Goal: Transaction & Acquisition: Purchase product/service

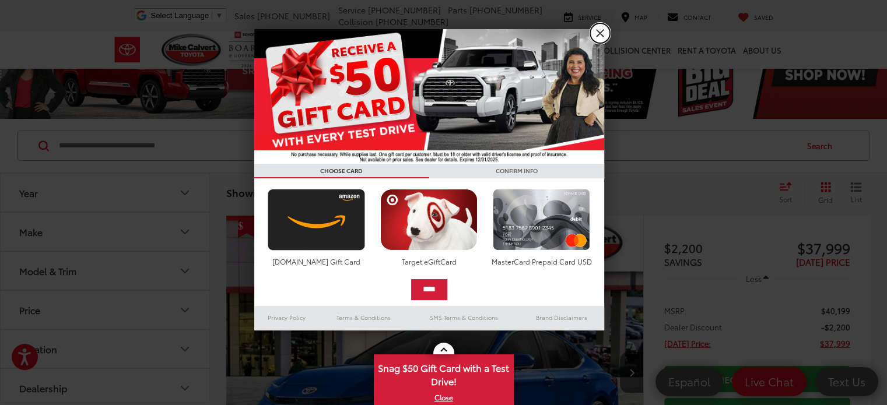
click at [599, 35] on link "X" at bounding box center [600, 33] width 20 height 20
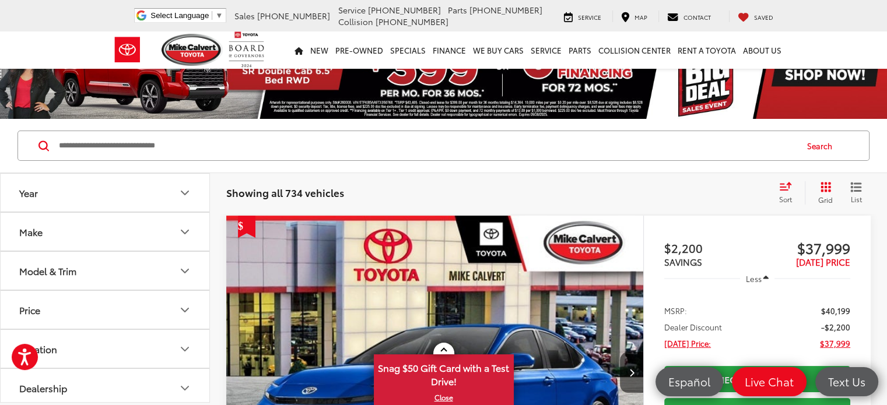
click at [185, 188] on icon "Year" at bounding box center [185, 193] width 14 height 14
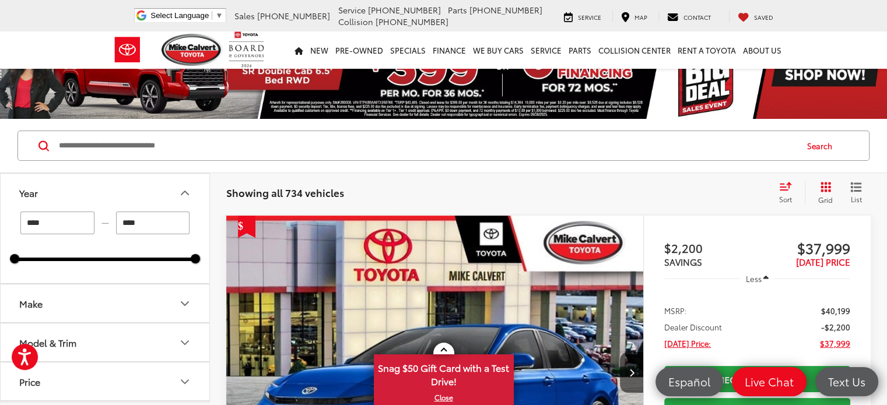
click at [184, 303] on icon "Make" at bounding box center [184, 303] width 7 height 3
click at [66, 344] on img at bounding box center [52, 344] width 32 height 27
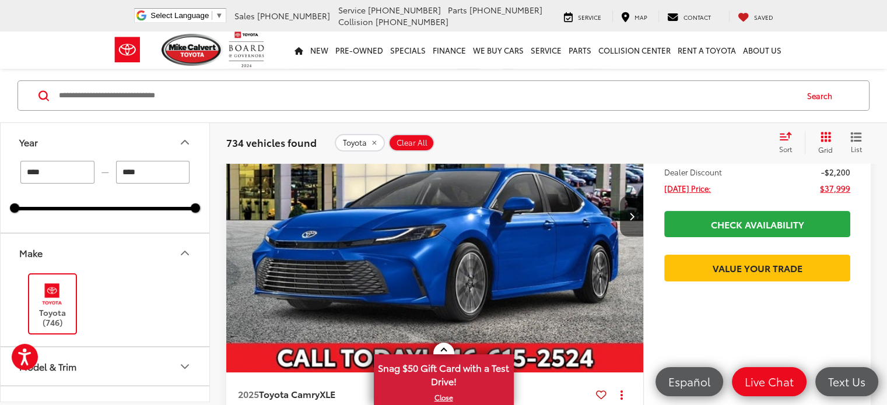
scroll to position [257, 0]
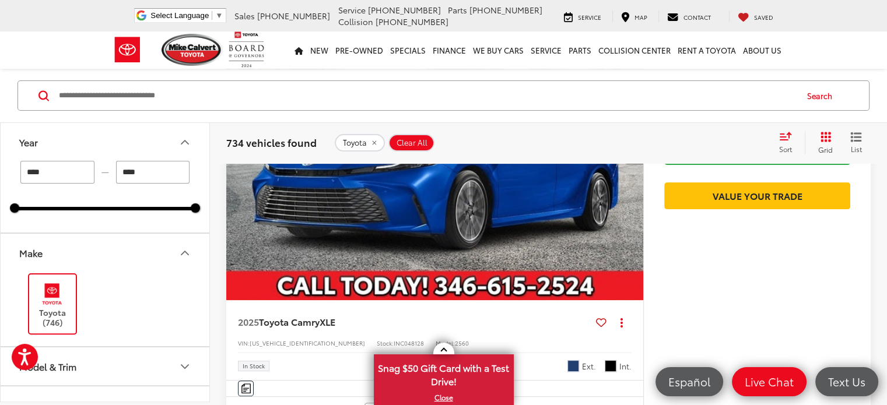
click at [174, 368] on button "Model & Trim" at bounding box center [106, 367] width 210 height 38
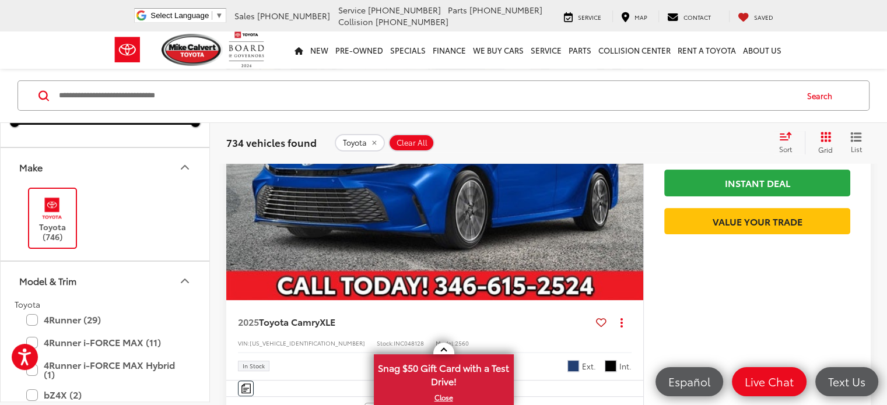
scroll to position [193, 0]
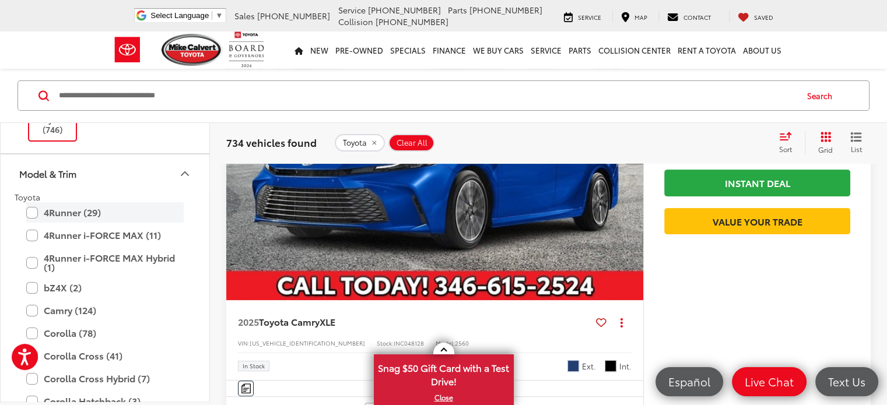
click at [76, 213] on label "4Runner (29)" at bounding box center [104, 213] width 157 height 20
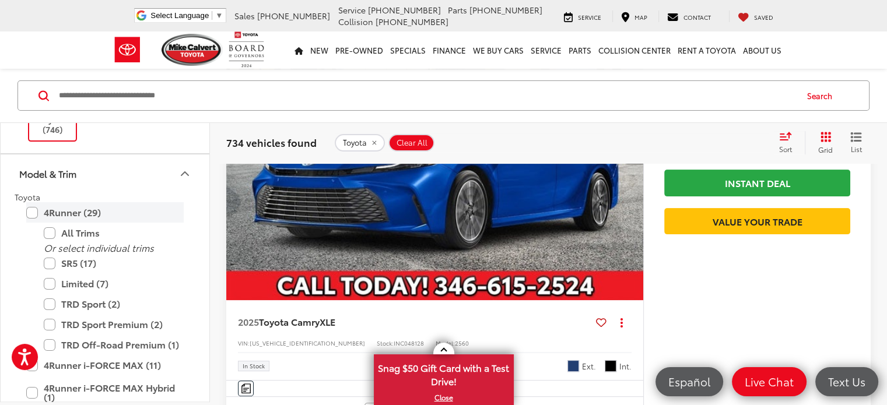
type input "****"
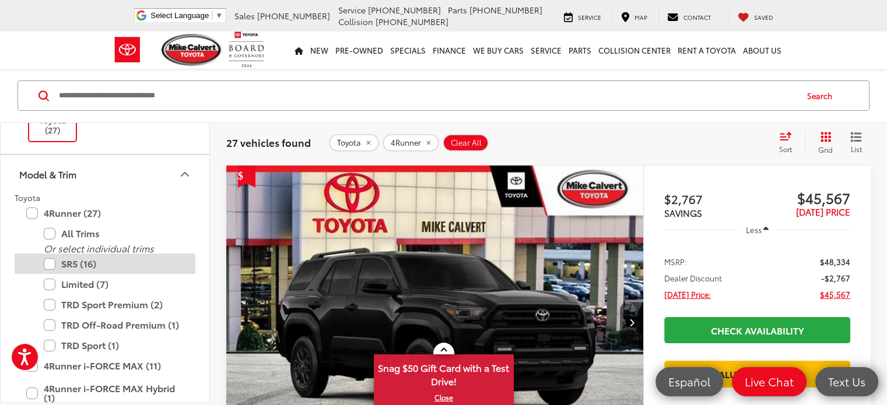
scroll to position [226, 0]
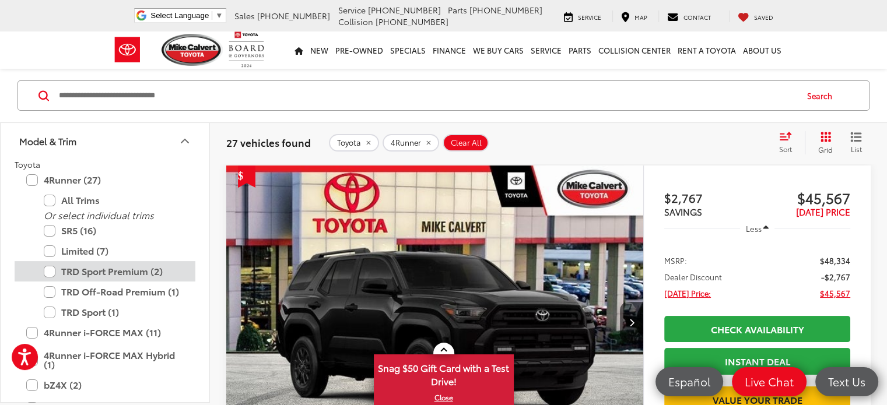
click at [49, 269] on label "TRD Sport Premium (2)" at bounding box center [114, 271] width 140 height 20
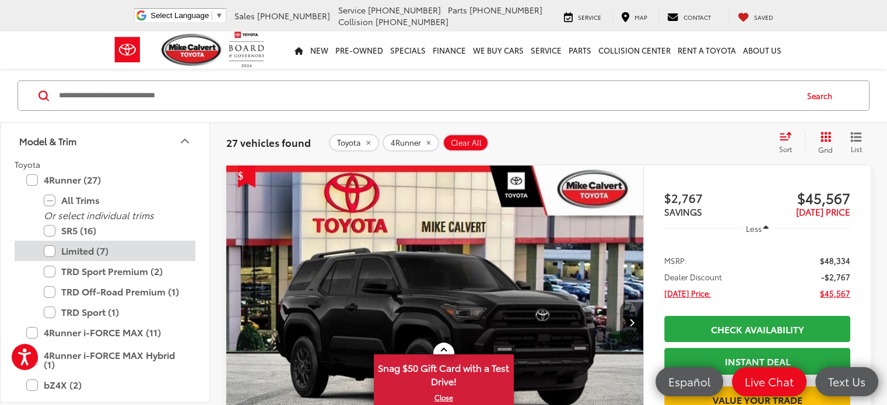
click at [47, 251] on label "Limited (7)" at bounding box center [114, 251] width 140 height 20
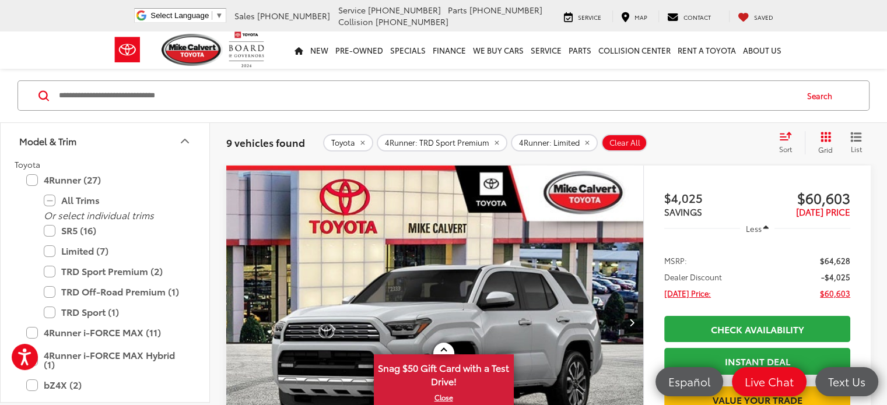
click at [784, 137] on icon "Select sort value" at bounding box center [785, 136] width 10 height 7
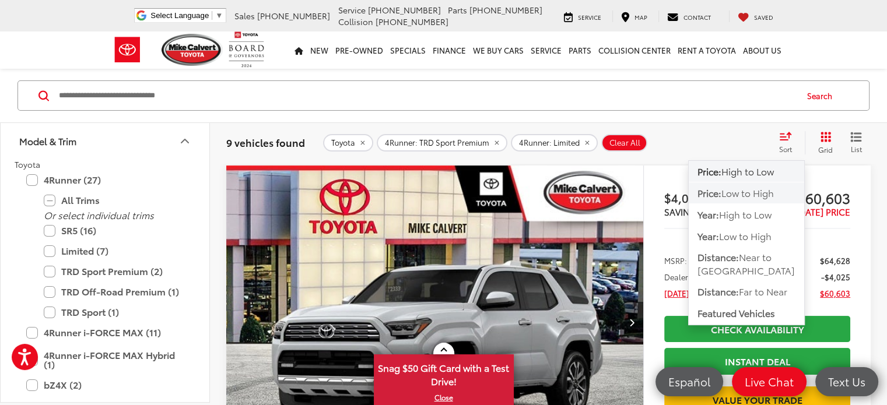
click at [749, 193] on span "Low to High" at bounding box center [747, 192] width 52 height 13
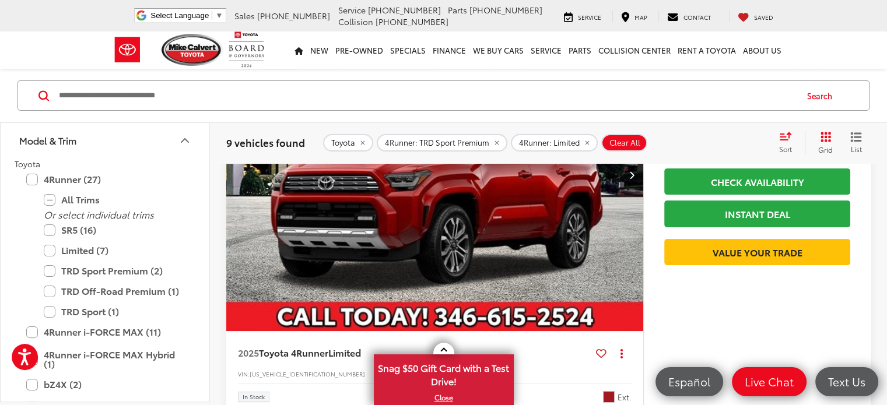
scroll to position [225, 0]
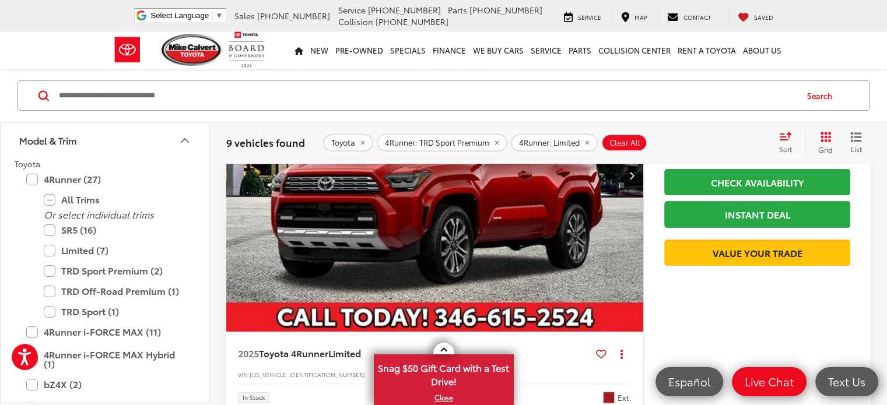
click at [741, 234] on capital-one-entry-button at bounding box center [757, 234] width 186 height 0
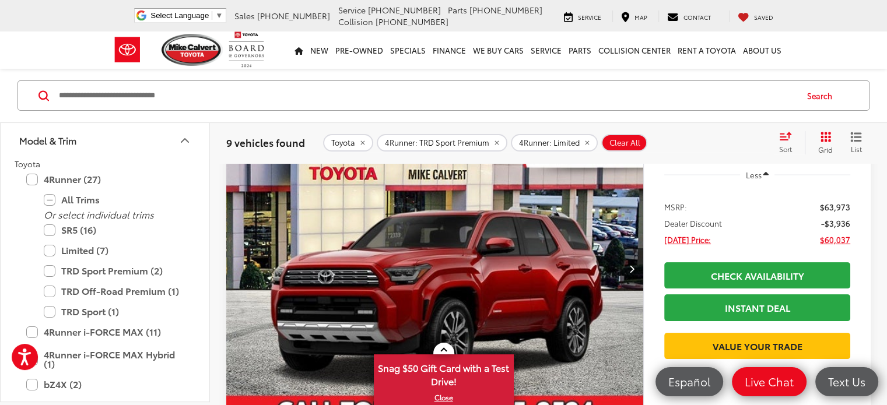
scroll to position [0, 0]
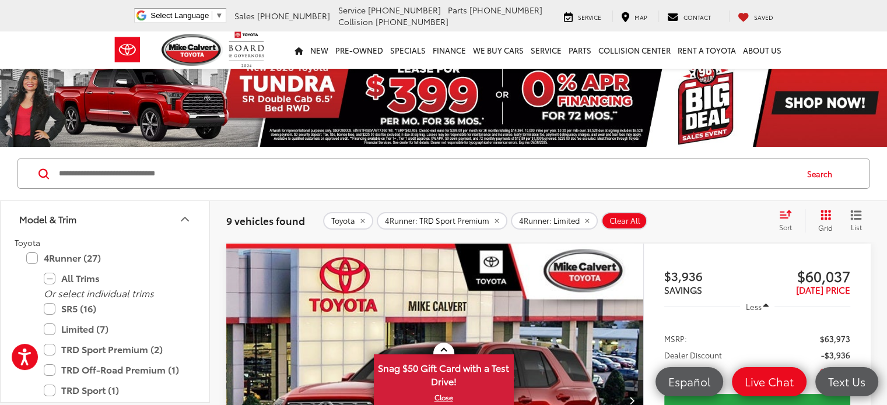
click at [320, 286] on img "2025 Toyota 4Runner Limited 0" at bounding box center [435, 401] width 419 height 314
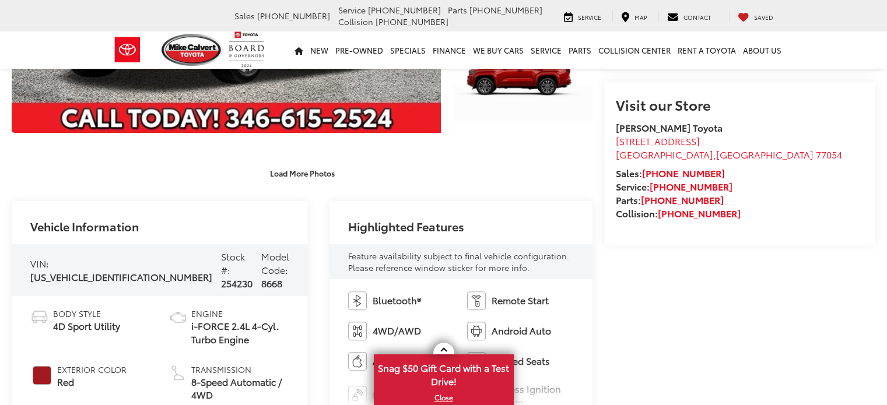
scroll to position [298, 0]
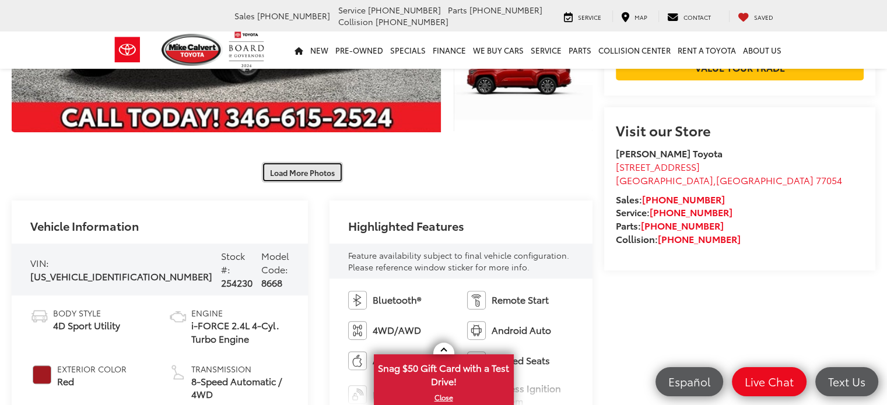
click at [324, 178] on button "Load More Photos" at bounding box center [302, 172] width 81 height 20
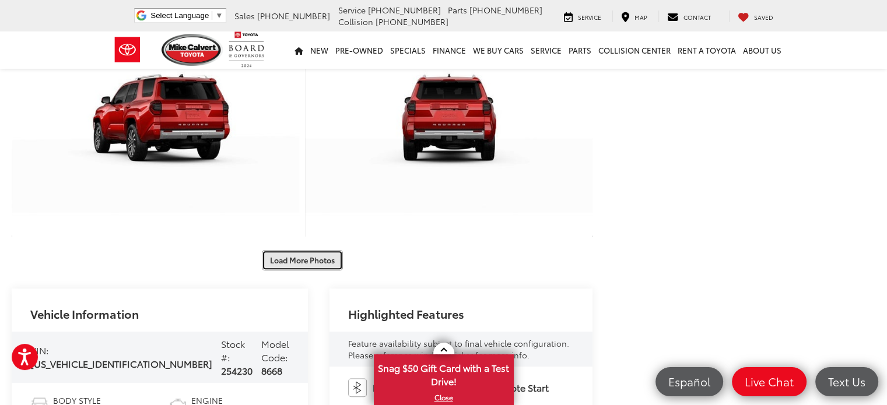
scroll to position [682, 0]
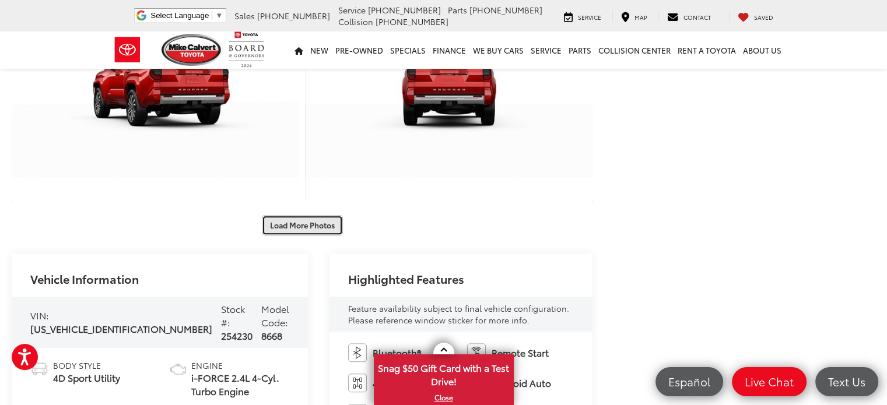
click at [329, 228] on button "Load More Photos" at bounding box center [302, 225] width 81 height 20
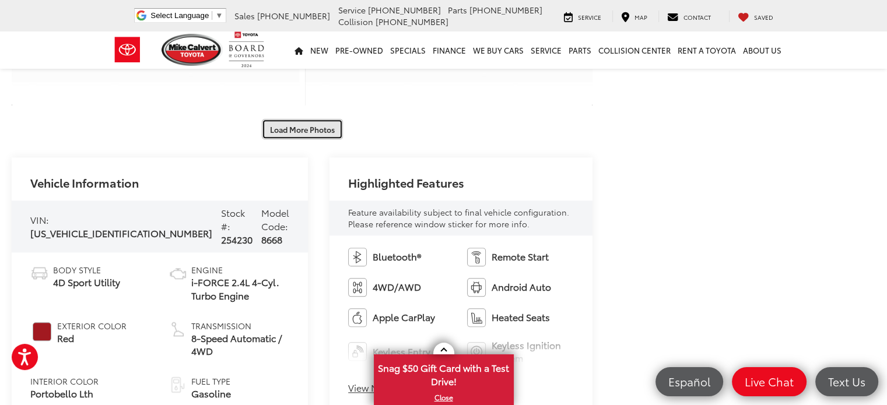
scroll to position [1234, 0]
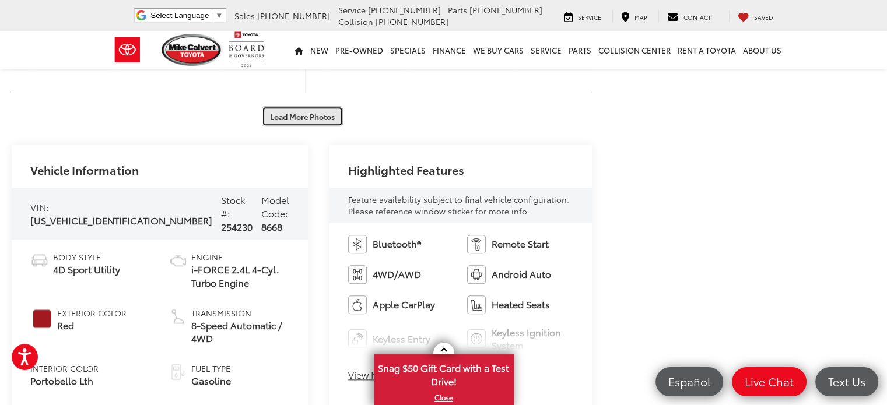
click at [287, 116] on button "Load More Photos" at bounding box center [302, 116] width 81 height 20
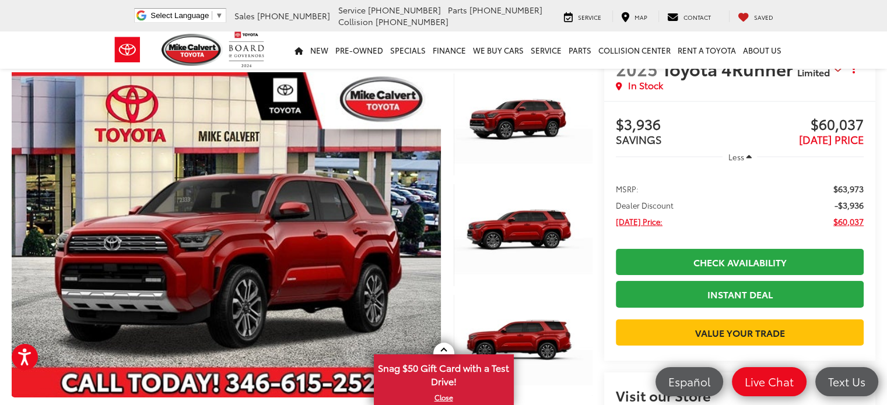
scroll to position [33, 0]
click at [858, 222] on span "$60,037" at bounding box center [848, 222] width 30 height 12
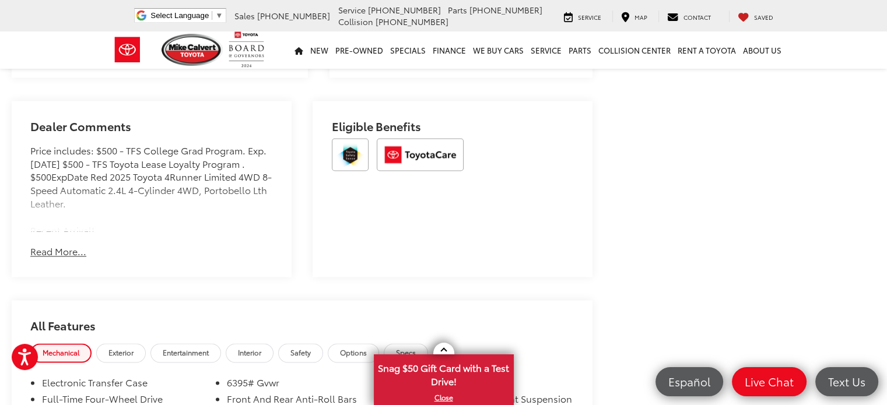
scroll to position [1805, 0]
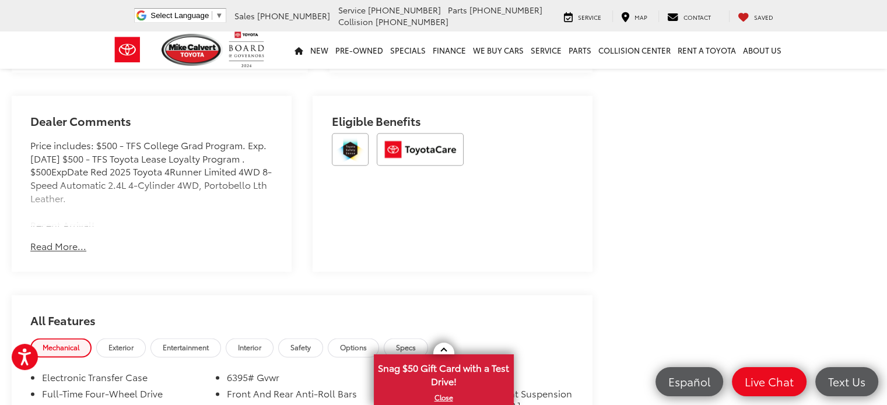
click at [73, 240] on button "Read More..." at bounding box center [58, 246] width 56 height 13
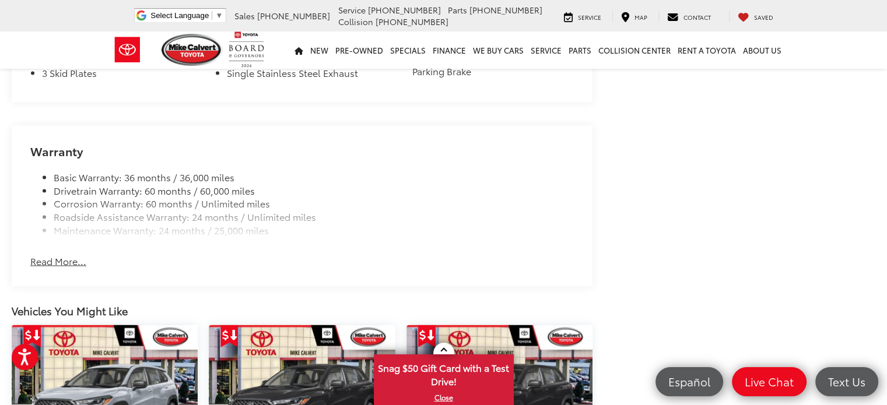
scroll to position [2241, 0]
click at [73, 254] on button "Read More..." at bounding box center [58, 260] width 56 height 13
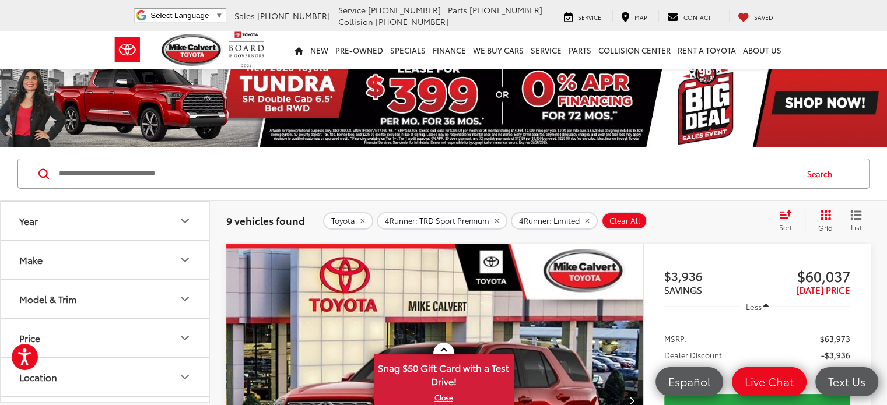
click at [180, 261] on icon "Make" at bounding box center [185, 260] width 14 height 14
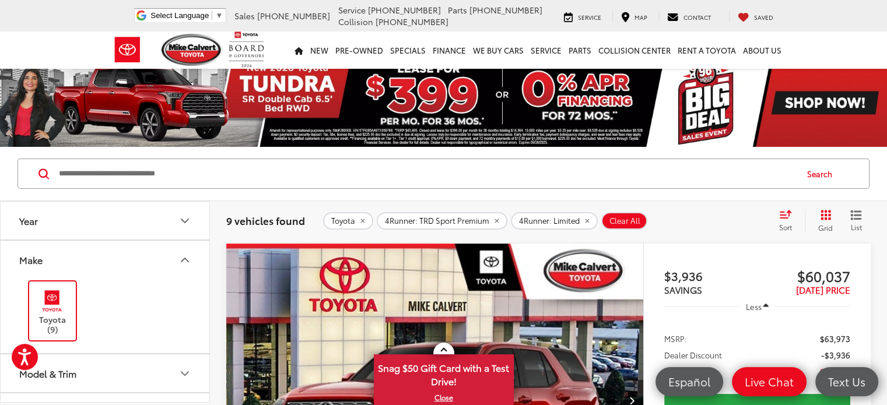
click at [35, 314] on label "Toyota (9)" at bounding box center [52, 310] width 47 height 47
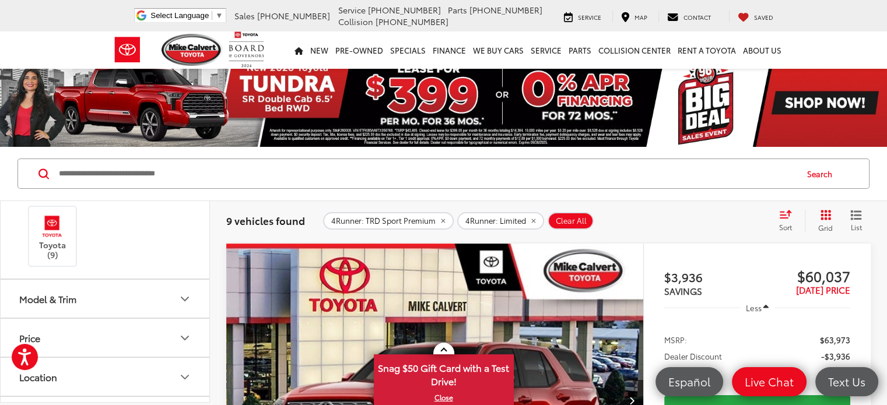
scroll to position [82, 0]
click at [180, 289] on icon "Model & Trim" at bounding box center [185, 292] width 14 height 14
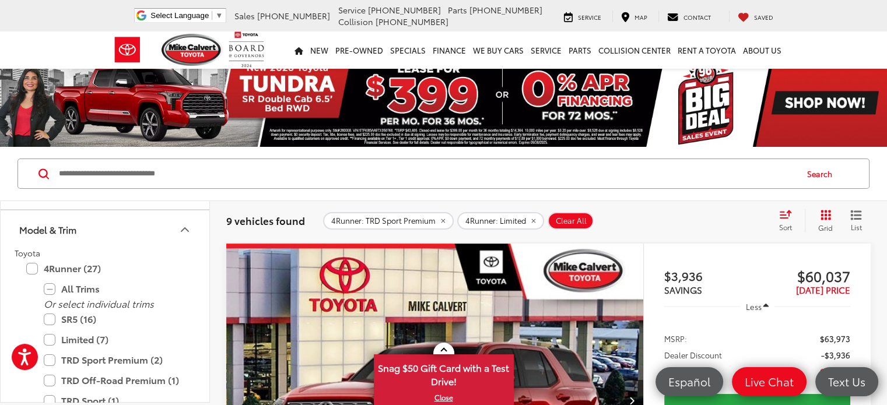
scroll to position [150, 0]
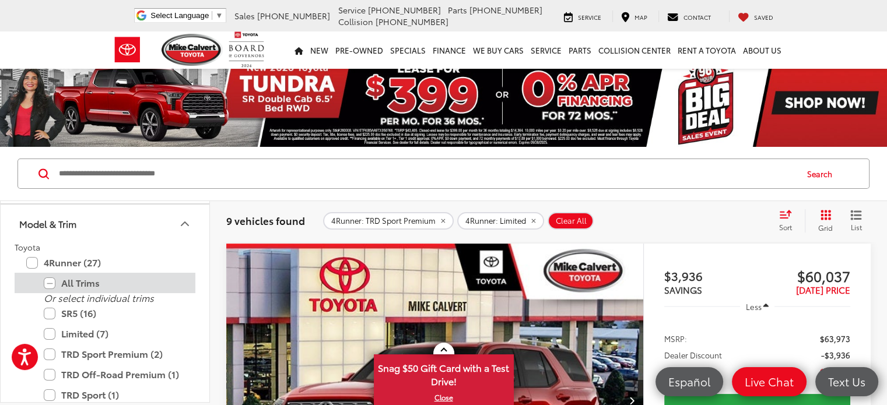
click at [87, 281] on label "All Trims" at bounding box center [114, 283] width 140 height 20
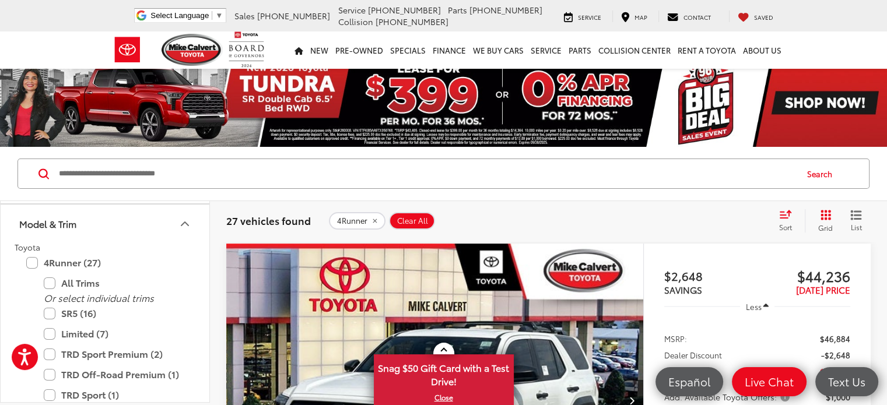
click at [786, 220] on div "Sort" at bounding box center [788, 220] width 31 height 23
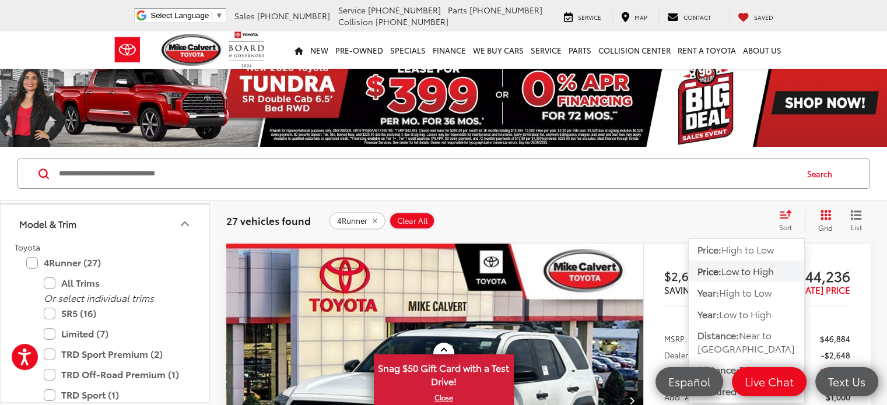
click at [744, 272] on span "Low to High" at bounding box center [747, 270] width 52 height 13
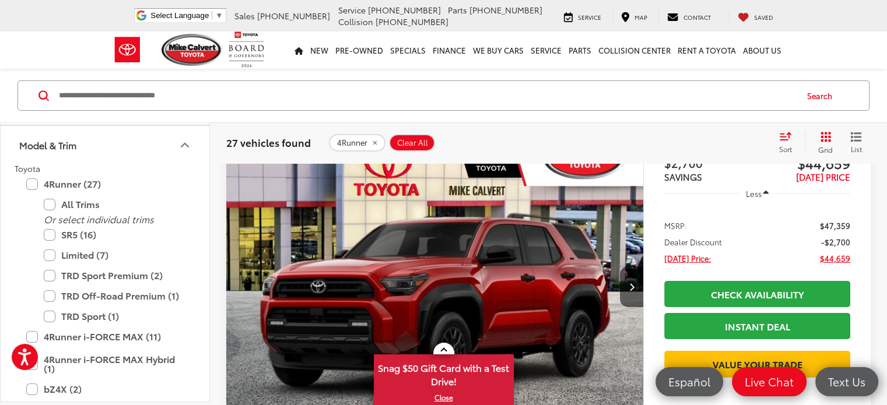
scroll to position [3988, 0]
